Goal: Navigation & Orientation: Find specific page/section

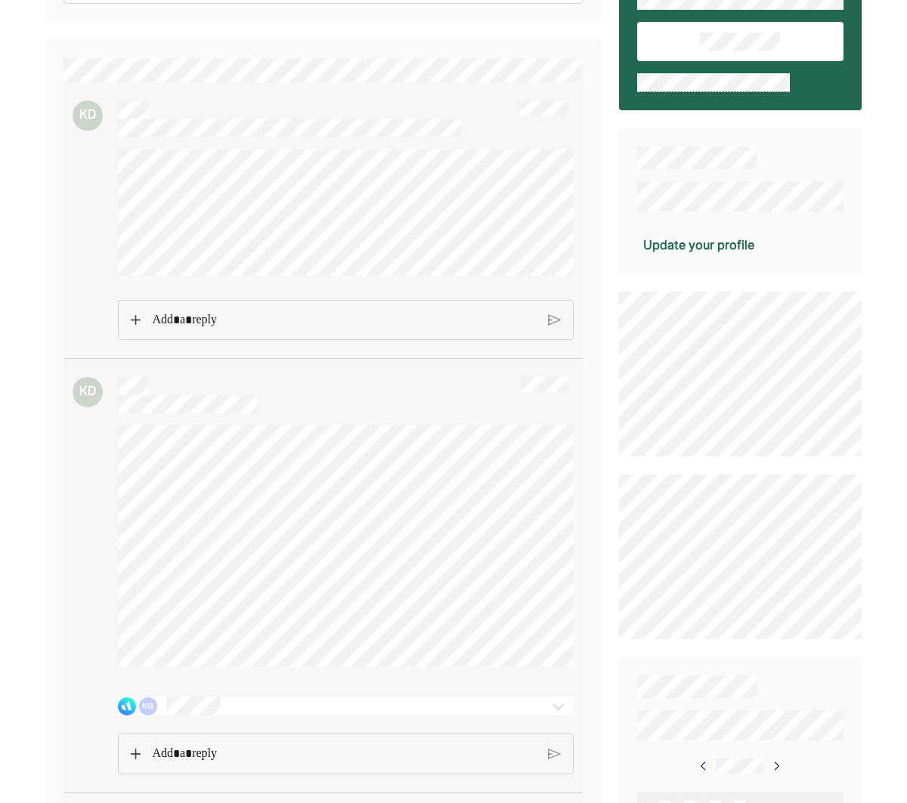
scroll to position [127, 0]
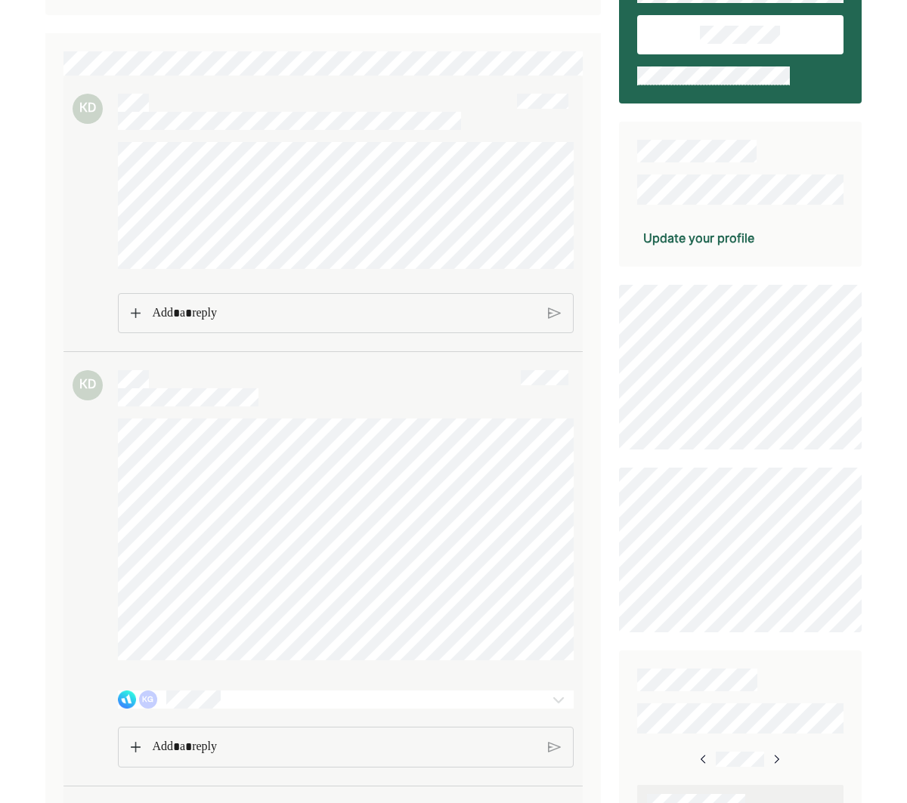
click at [144, 314] on div "Rich Text Editor. Editing area: main" at bounding box center [344, 313] width 400 height 39
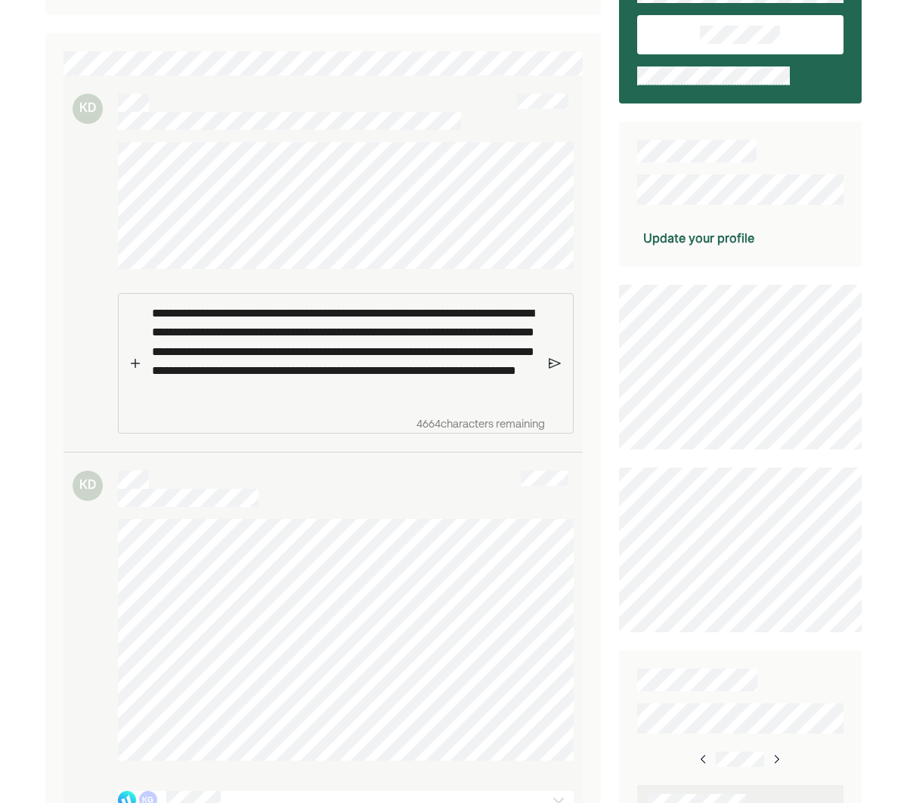
click at [551, 363] on img at bounding box center [554, 364] width 12 height 14
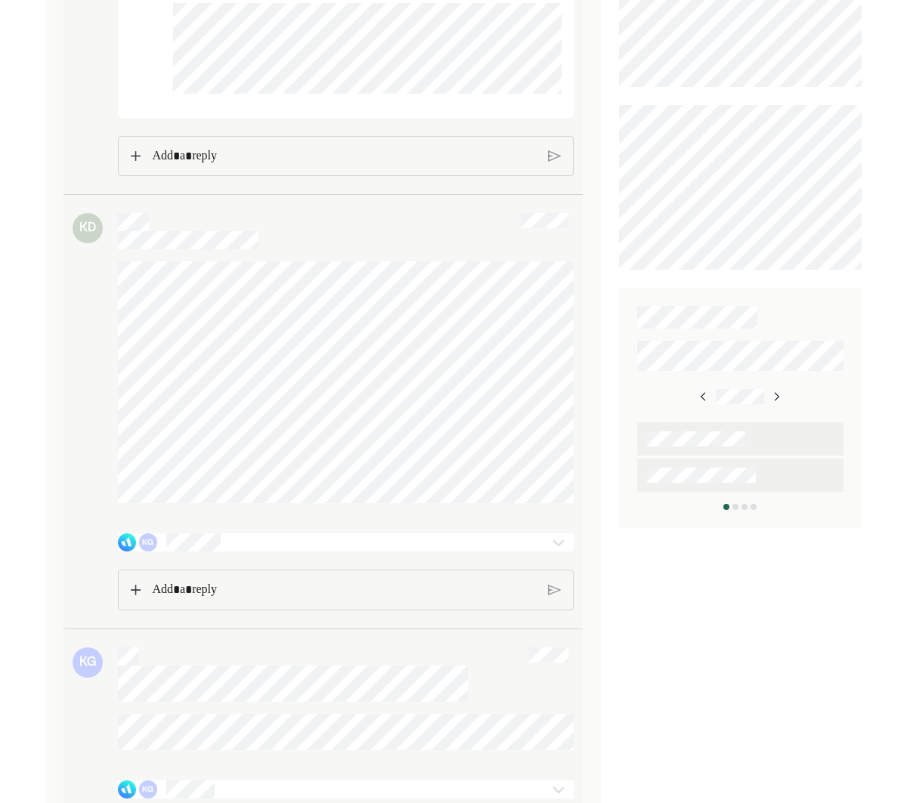
scroll to position [497, 0]
